Goal: Complete application form

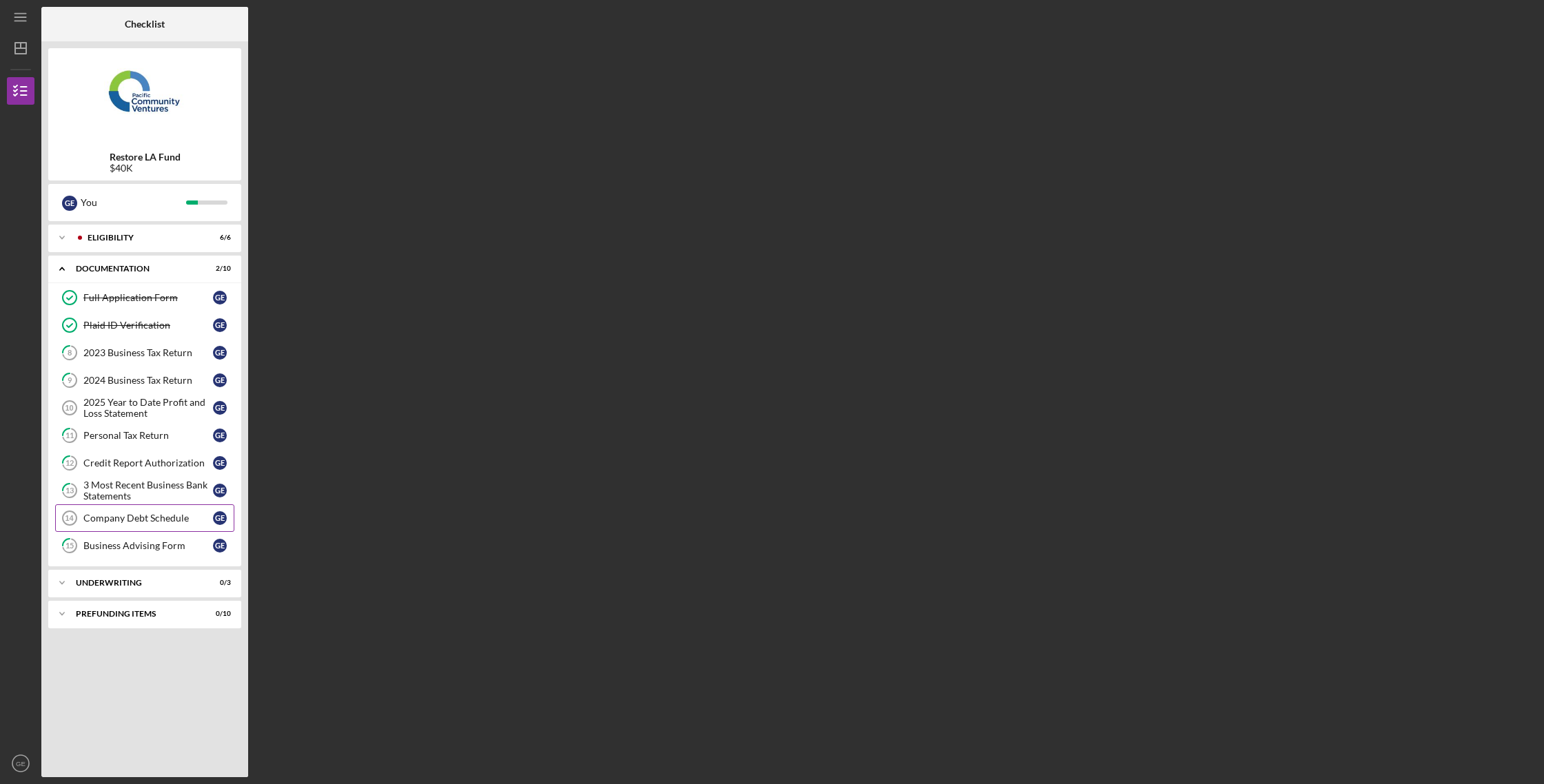
click at [179, 516] on div "Company Debt Schedule" at bounding box center [148, 517] width 129 height 11
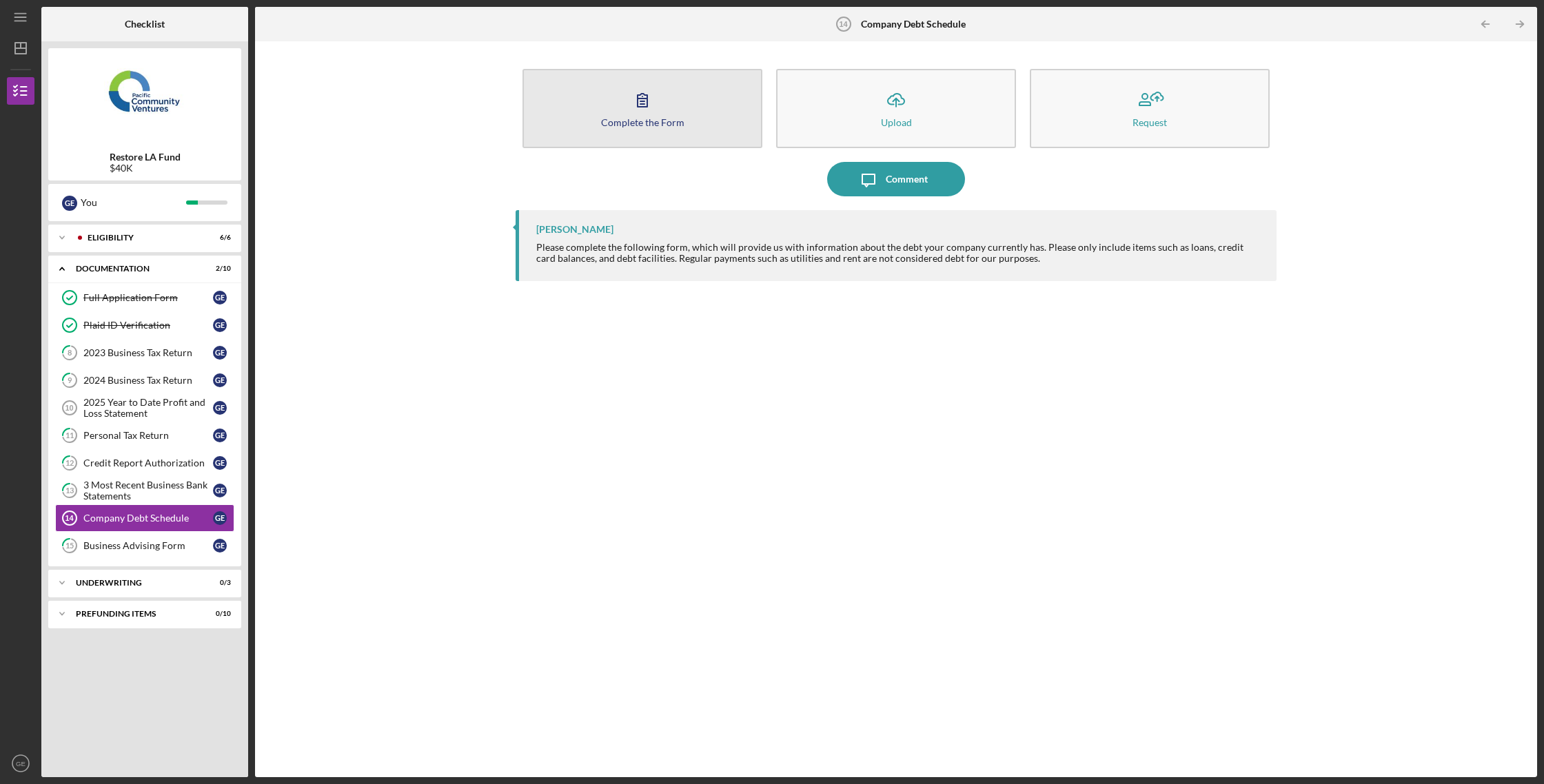
click at [659, 127] on button "Complete the Form Form" at bounding box center [641, 108] width 239 height 79
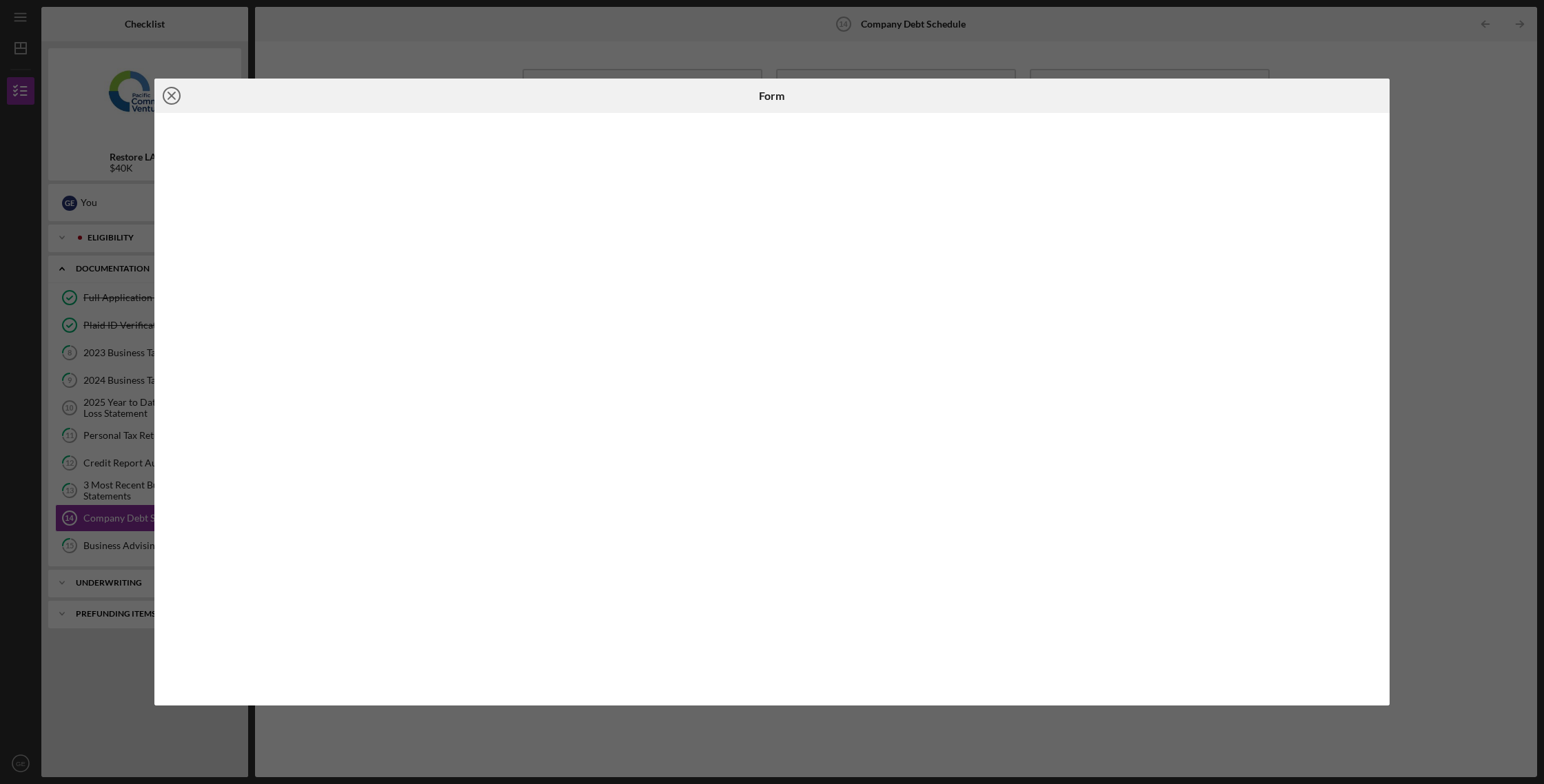
click at [174, 98] on line at bounding box center [171, 96] width 7 height 7
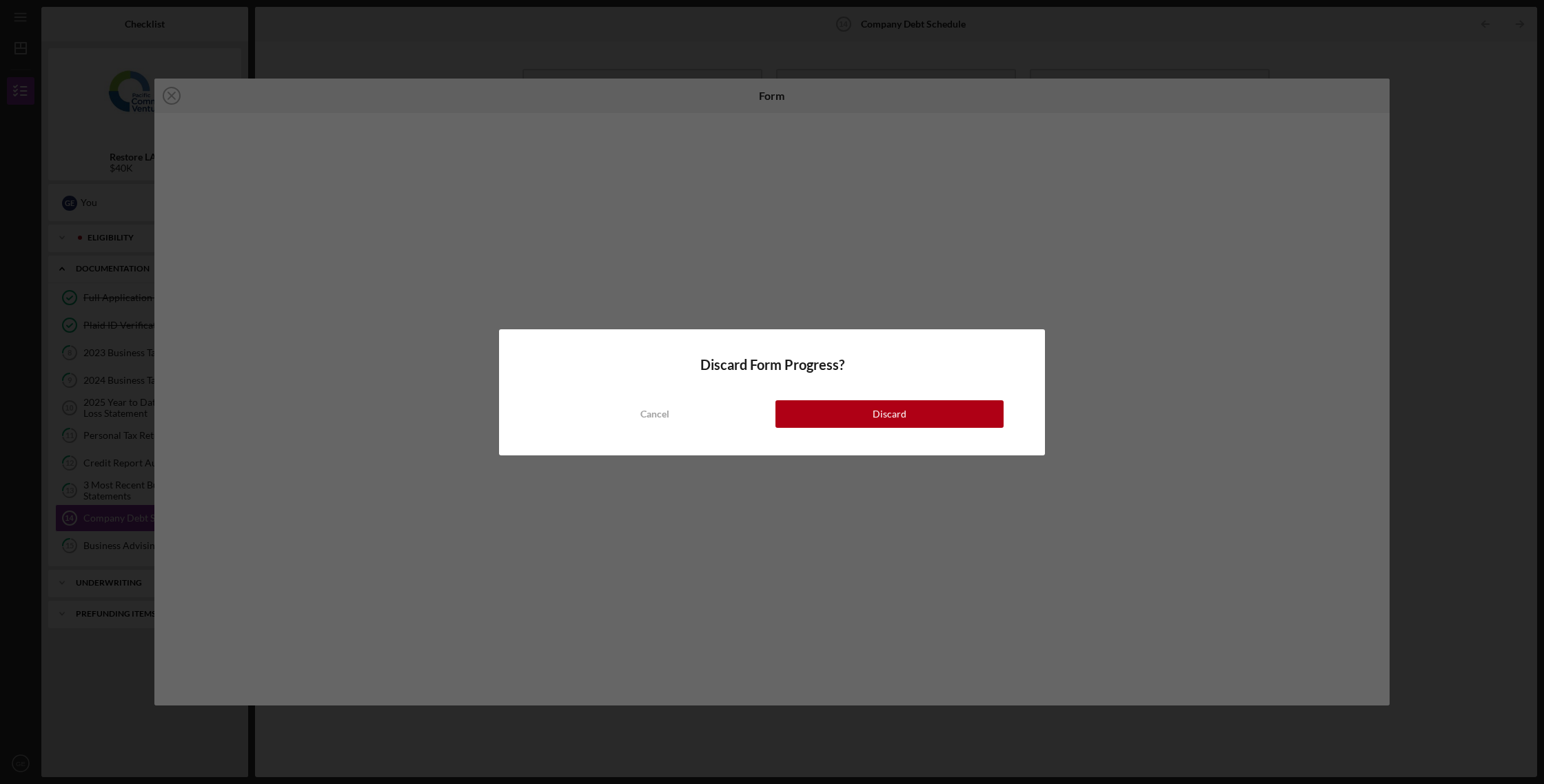
click at [816, 414] on button "Discard" at bounding box center [889, 414] width 228 height 28
